Goal: Task Accomplishment & Management: Complete application form

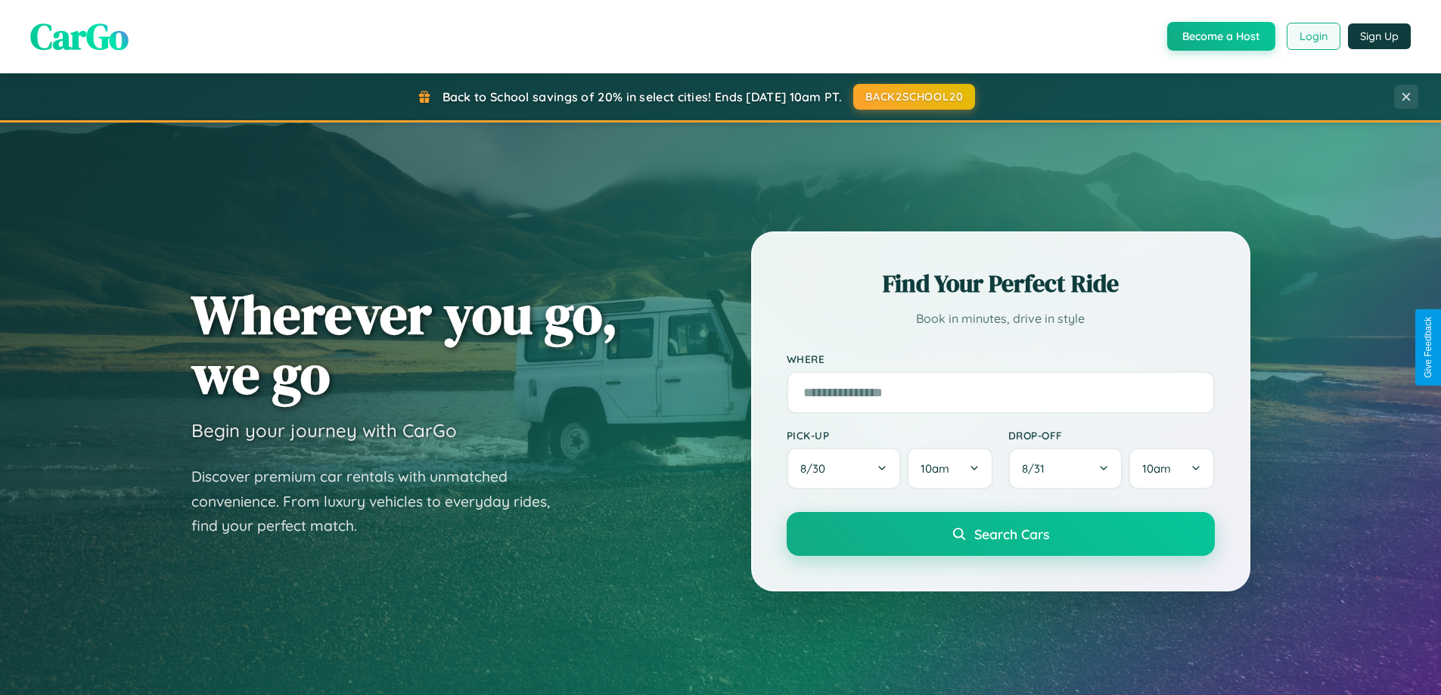
click at [1312, 36] on button "Login" at bounding box center [1314, 36] width 54 height 27
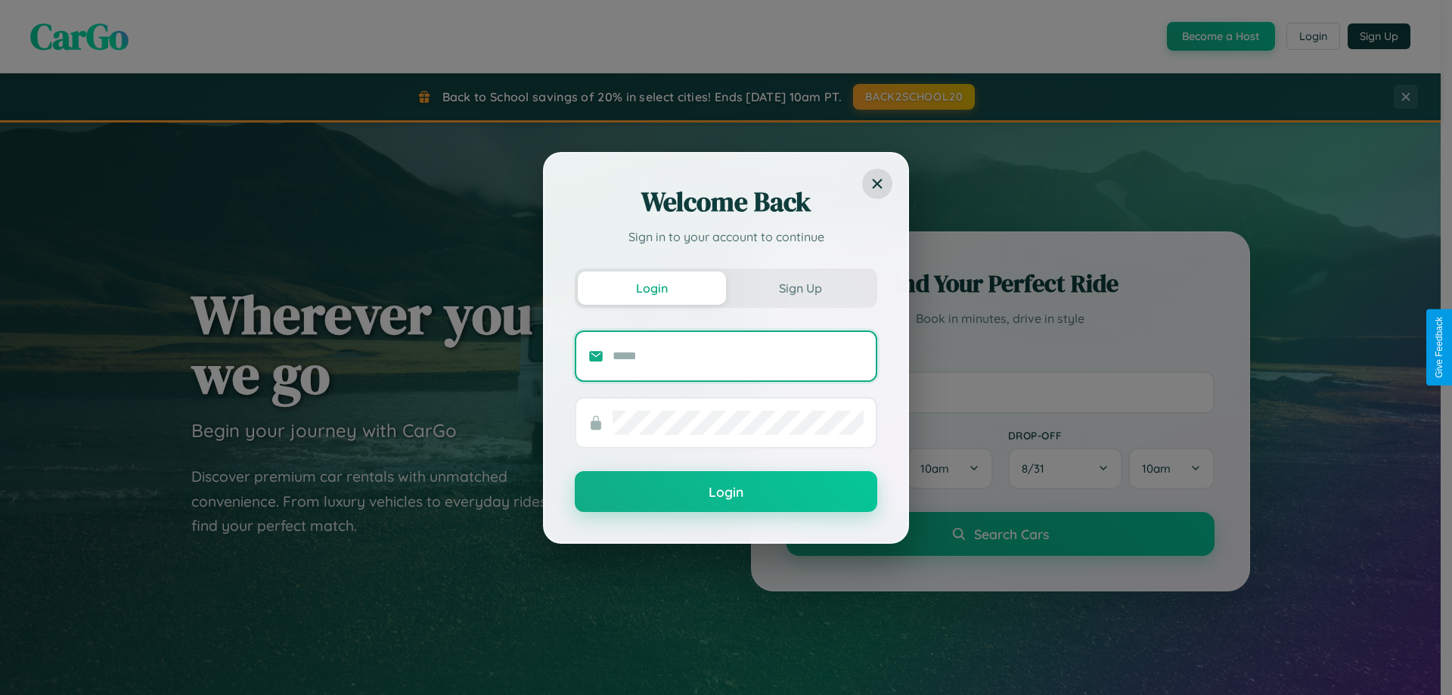
click at [738, 356] on input "text" at bounding box center [738, 356] width 251 height 24
type input "**********"
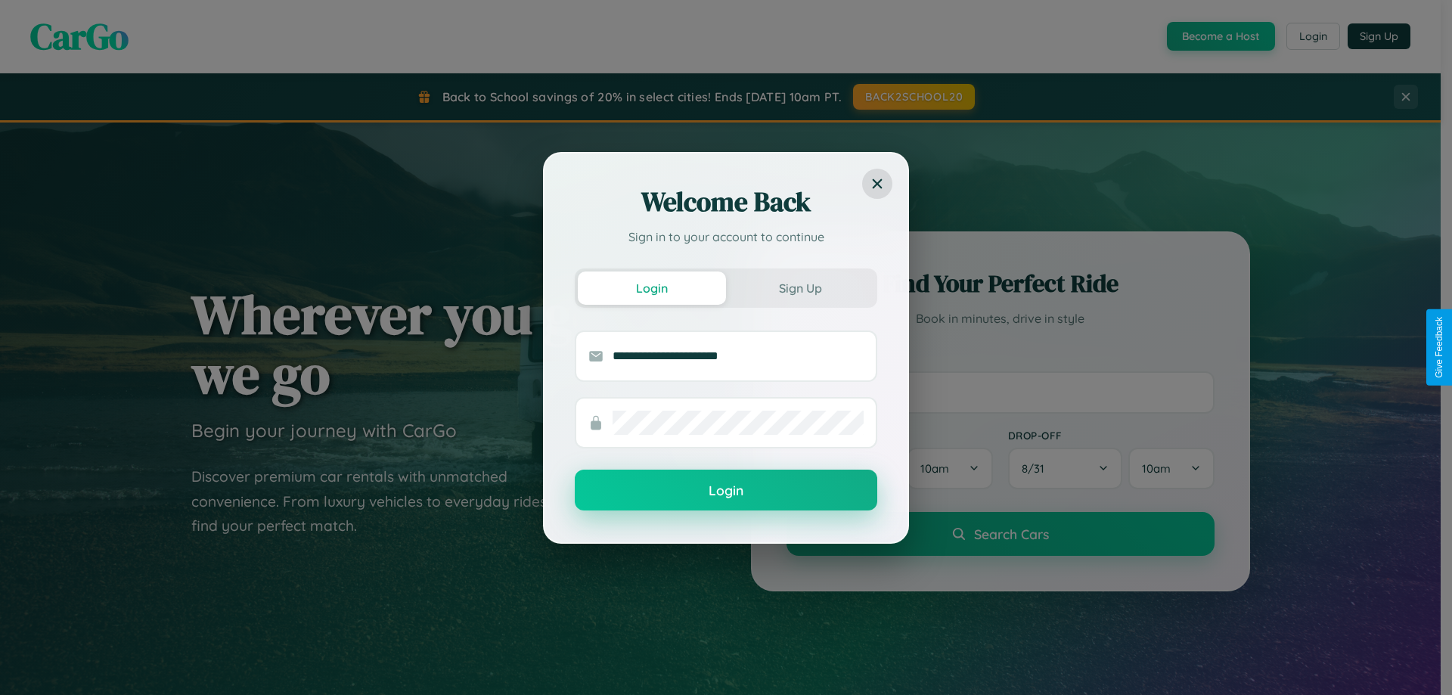
click at [726, 491] on button "Login" at bounding box center [726, 490] width 303 height 41
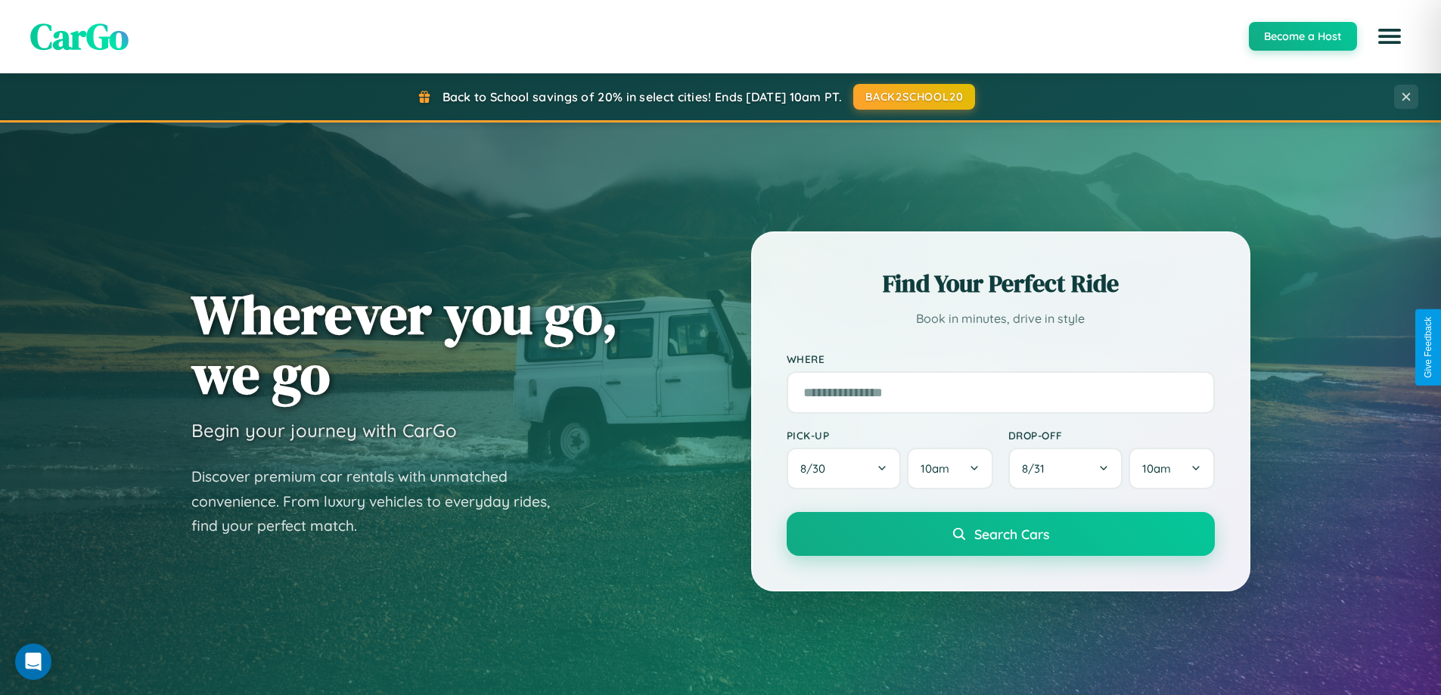
scroll to position [652, 0]
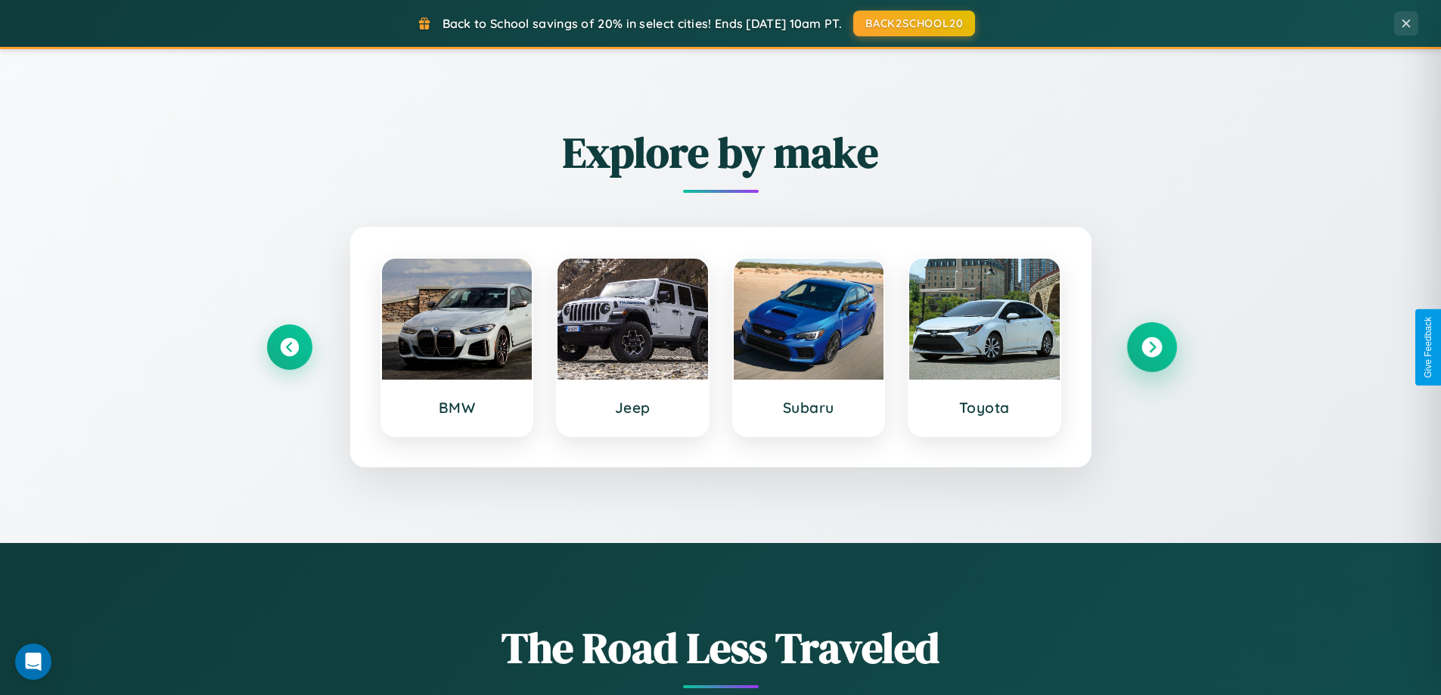
click at [1151, 347] on icon at bounding box center [1151, 347] width 20 height 20
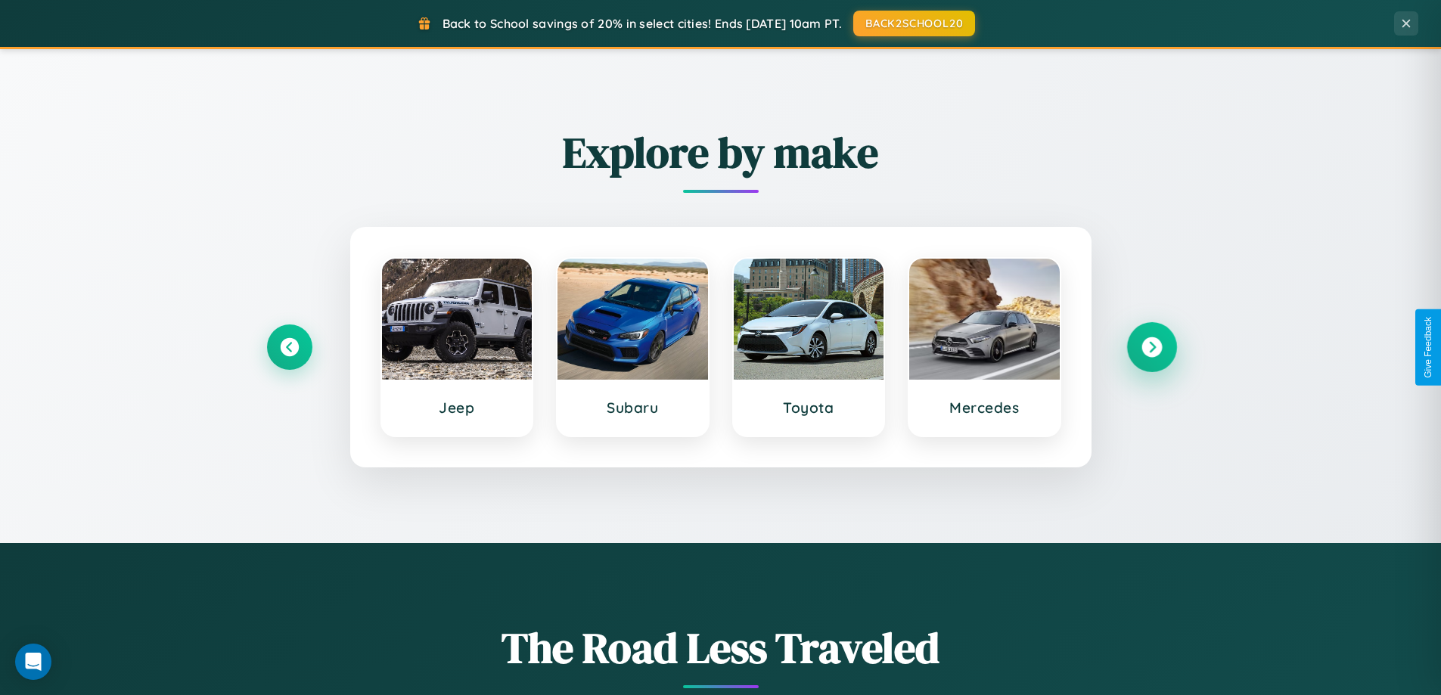
click at [1151, 347] on icon at bounding box center [1151, 347] width 20 height 20
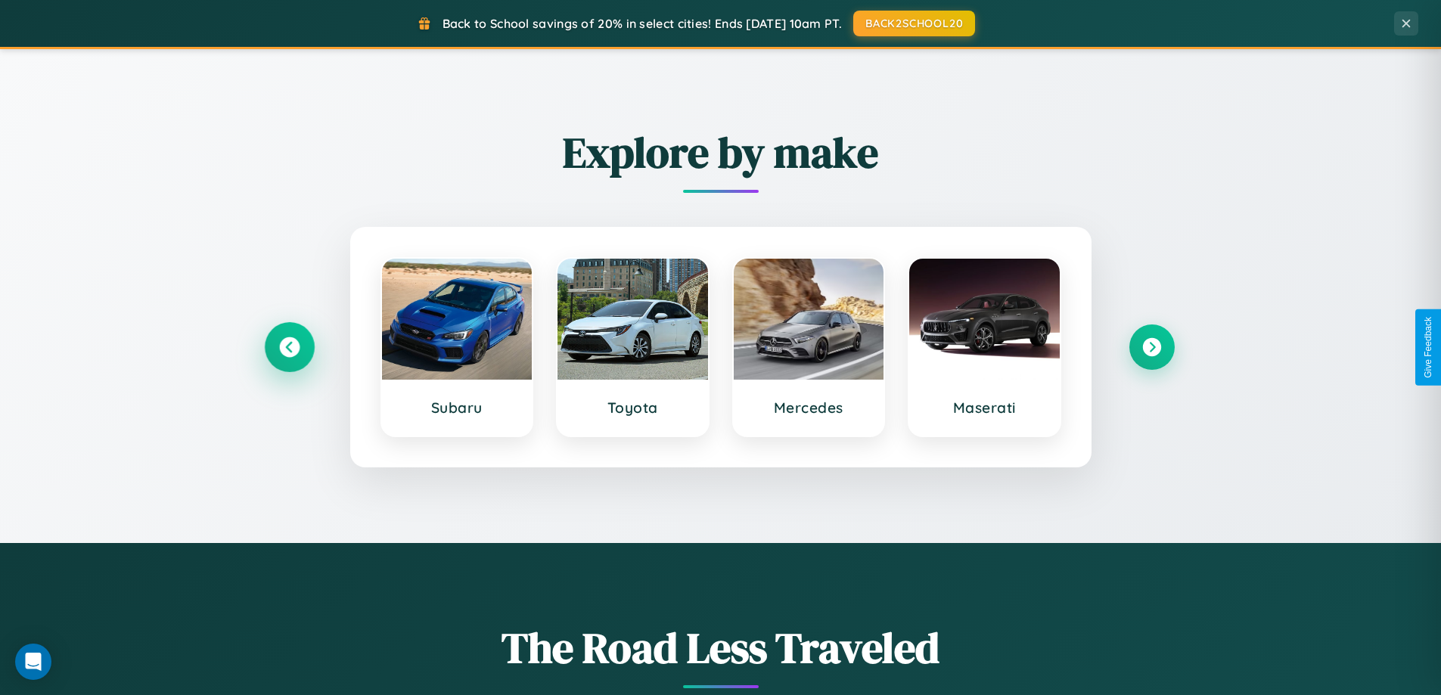
click at [289, 347] on icon at bounding box center [289, 347] width 20 height 20
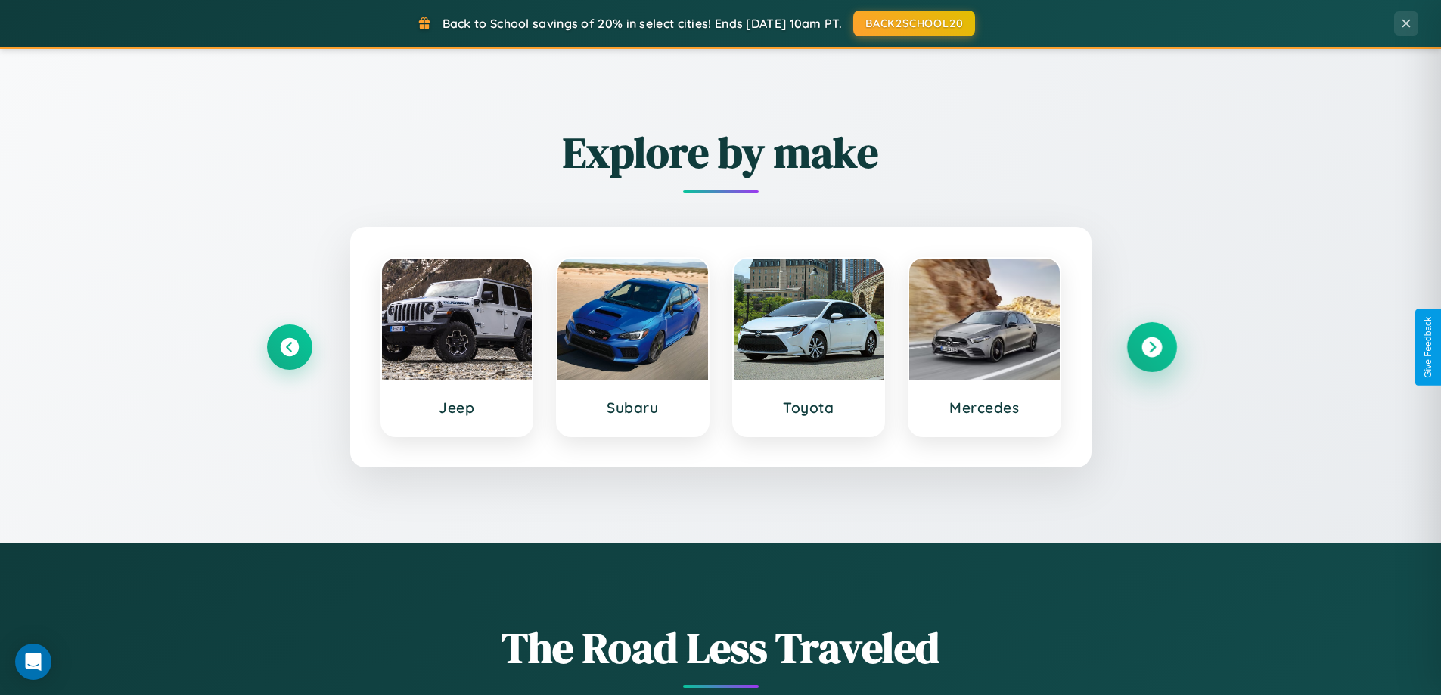
click at [1151, 347] on icon at bounding box center [1151, 347] width 20 height 20
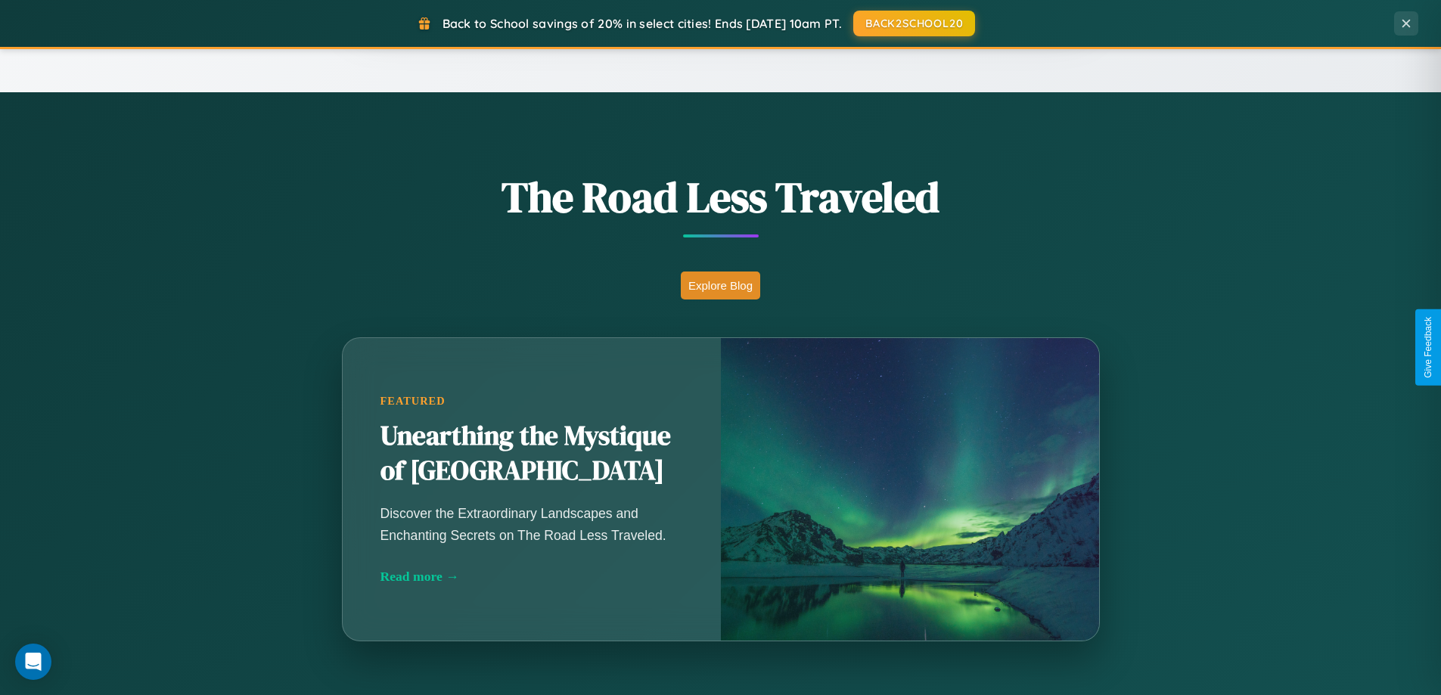
scroll to position [2911, 0]
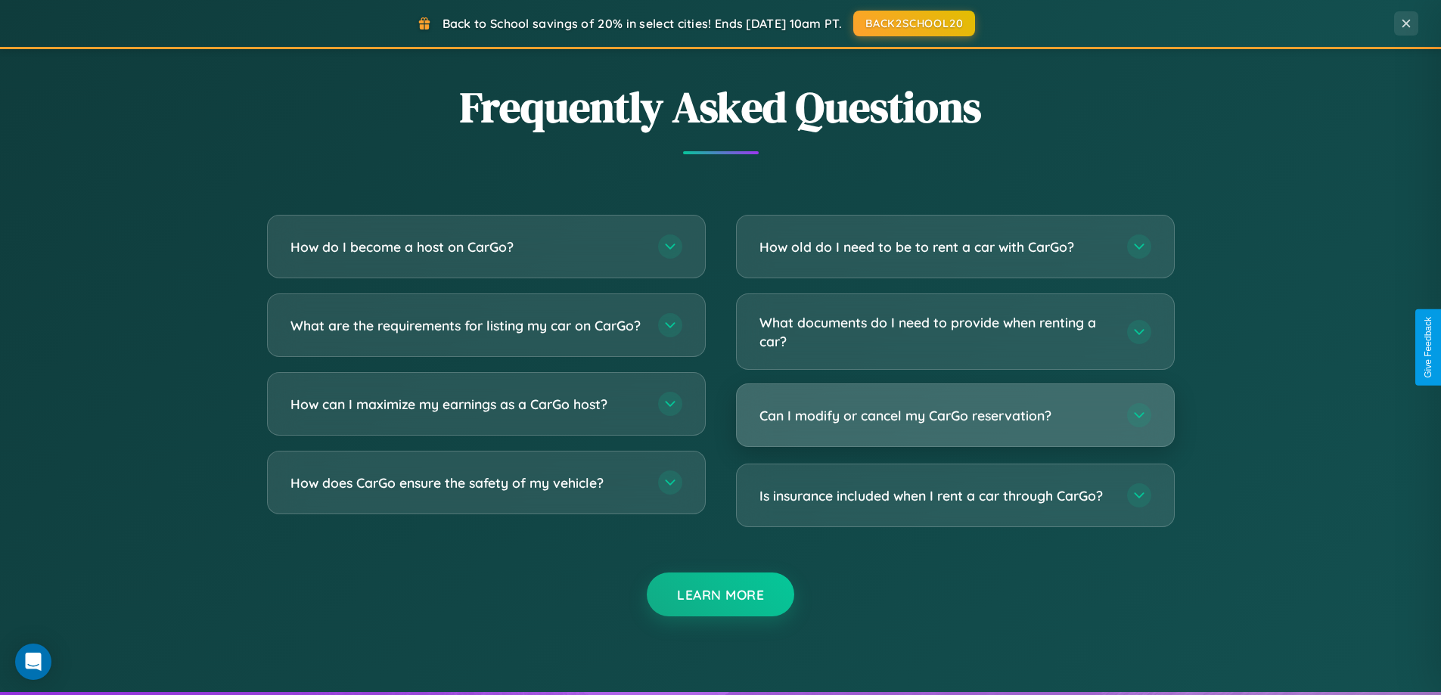
click at [955, 416] on h3 "Can I modify or cancel my CarGo reservation?" at bounding box center [935, 415] width 352 height 19
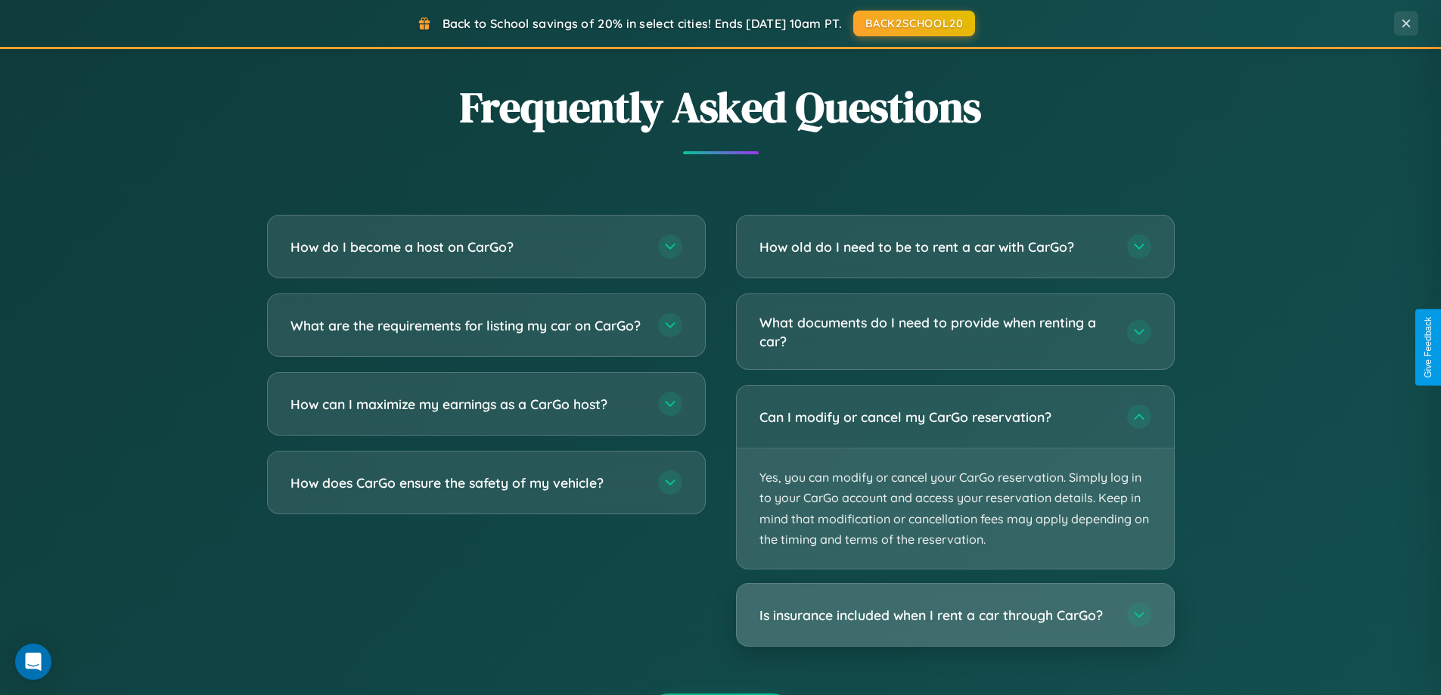
click at [955, 615] on h3 "Is insurance included when I rent a car through CarGo?" at bounding box center [935, 615] width 352 height 19
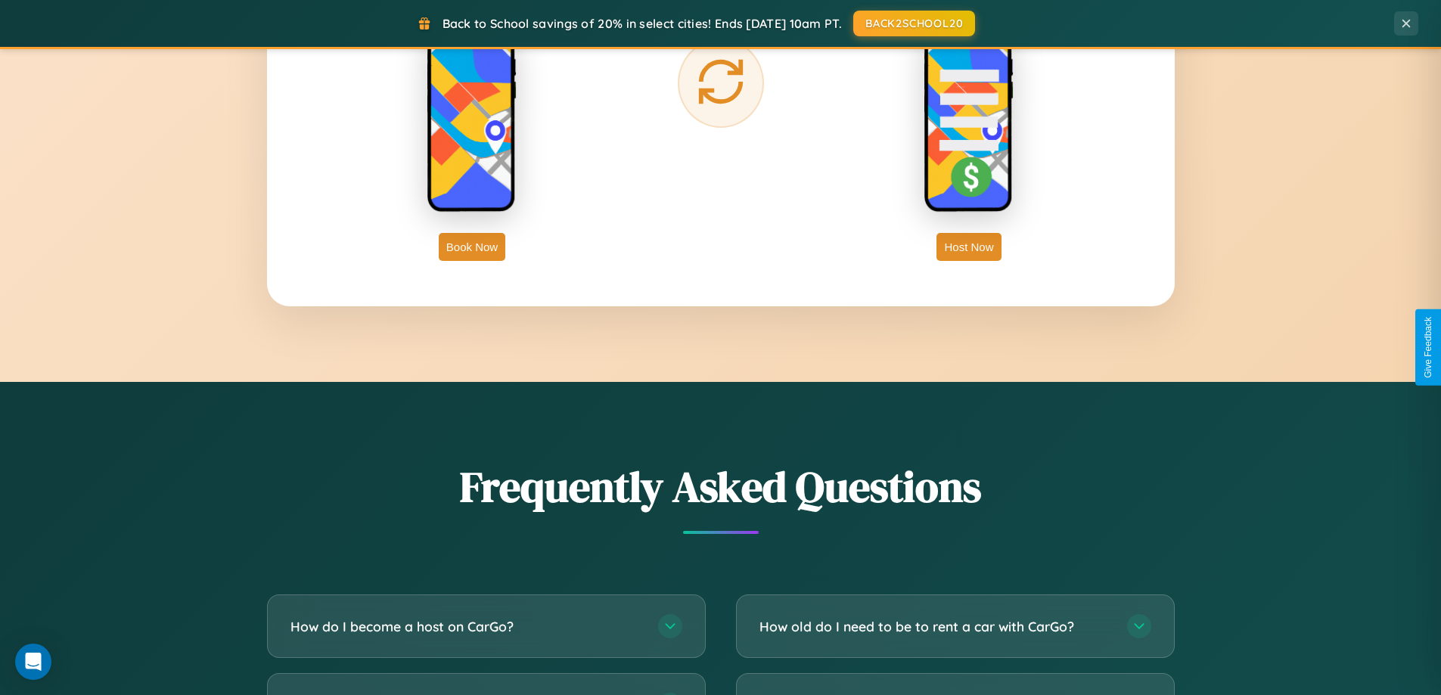
scroll to position [2430, 0]
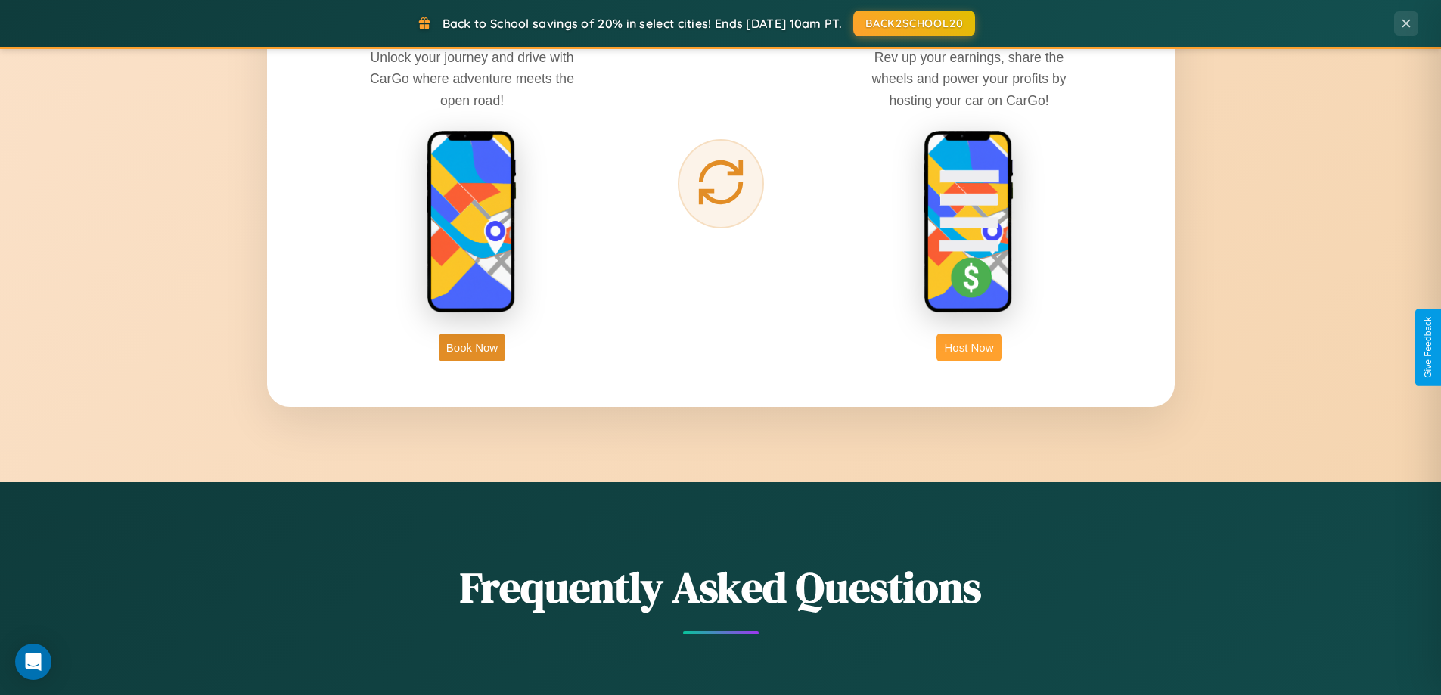
click at [969, 347] on button "Host Now" at bounding box center [968, 348] width 64 height 28
